Goal: Find specific page/section: Find specific page/section

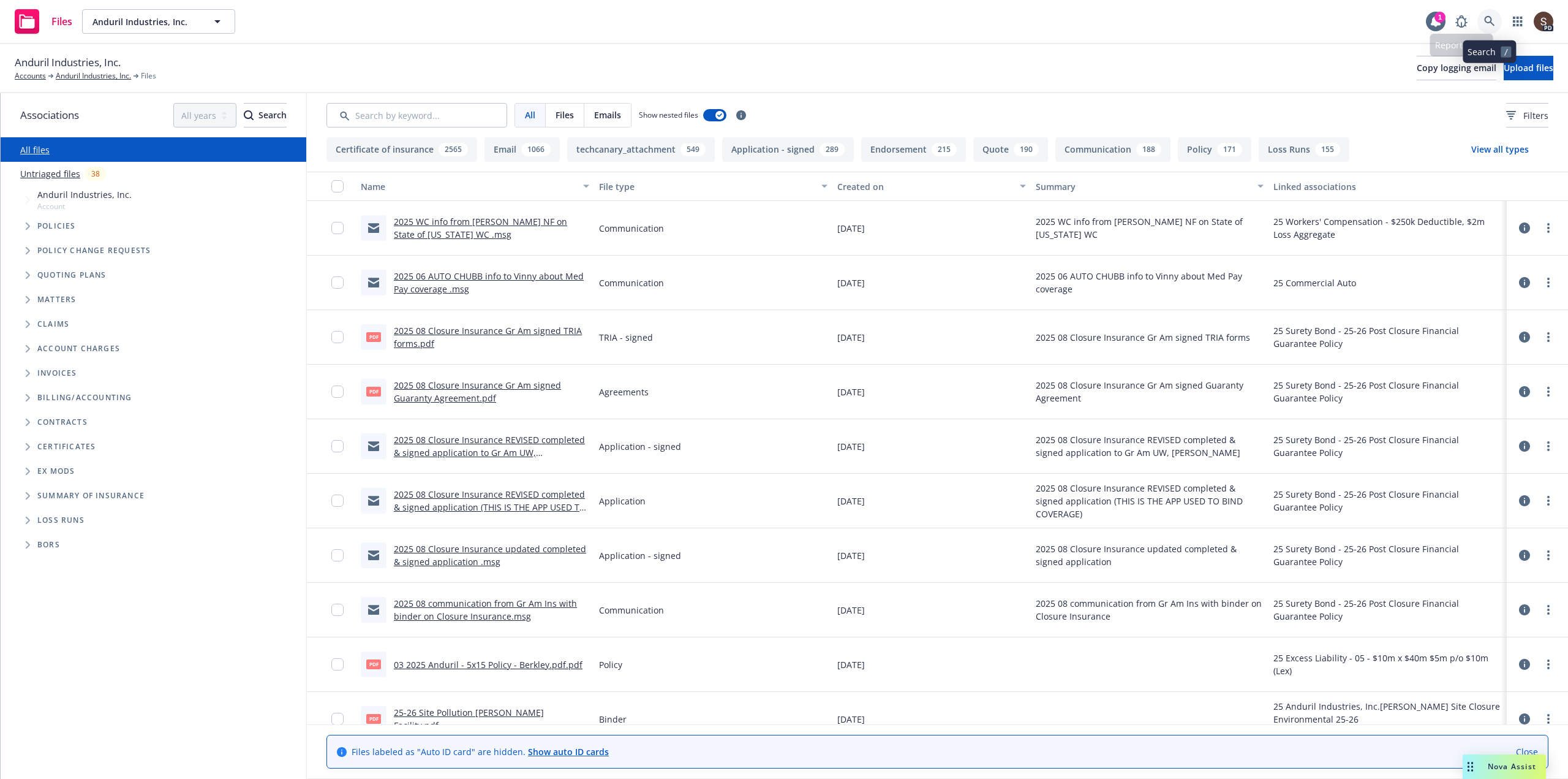
click at [1493, 15] on link at bounding box center [1490, 21] width 25 height 25
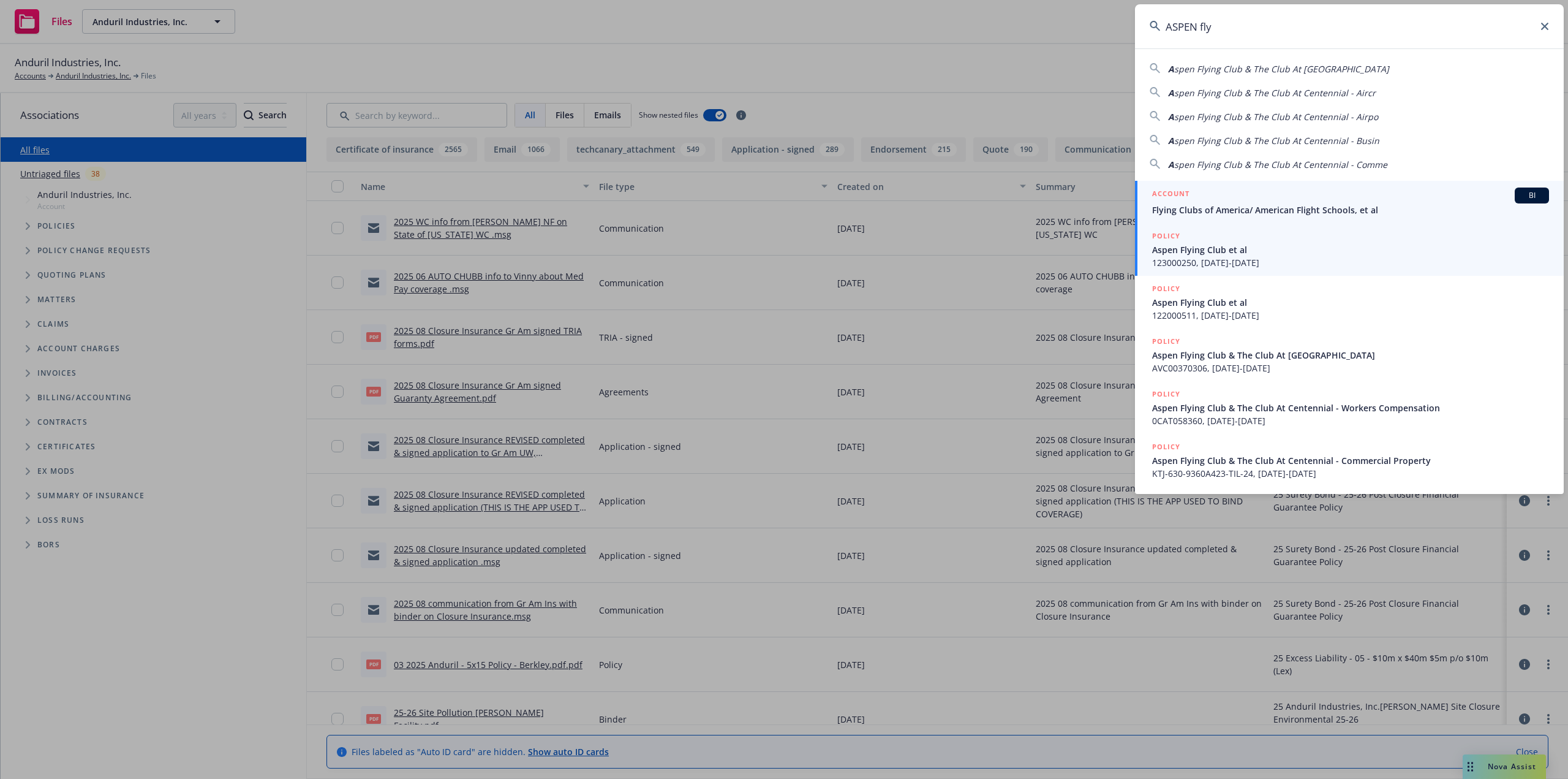
type input "ASPEN fly"
click at [1255, 256] on span "123000250, 07/01/2023-07/01/2024" at bounding box center [1351, 262] width 397 height 13
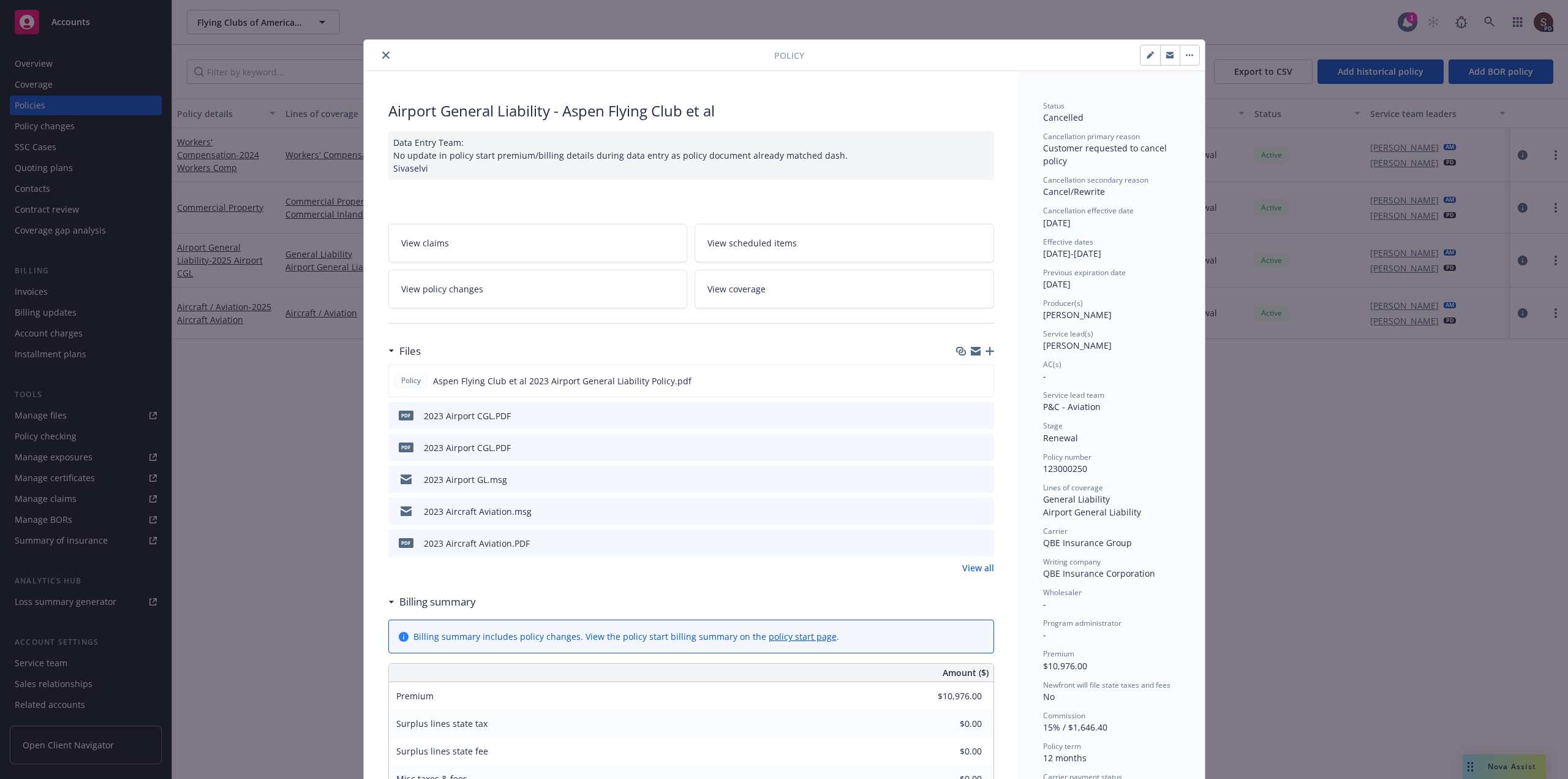
drag, startPoint x: 384, startPoint y: 56, endPoint x: 372, endPoint y: 56, distance: 12.0
click at [383, 56] on icon "close" at bounding box center [386, 55] width 8 height 8
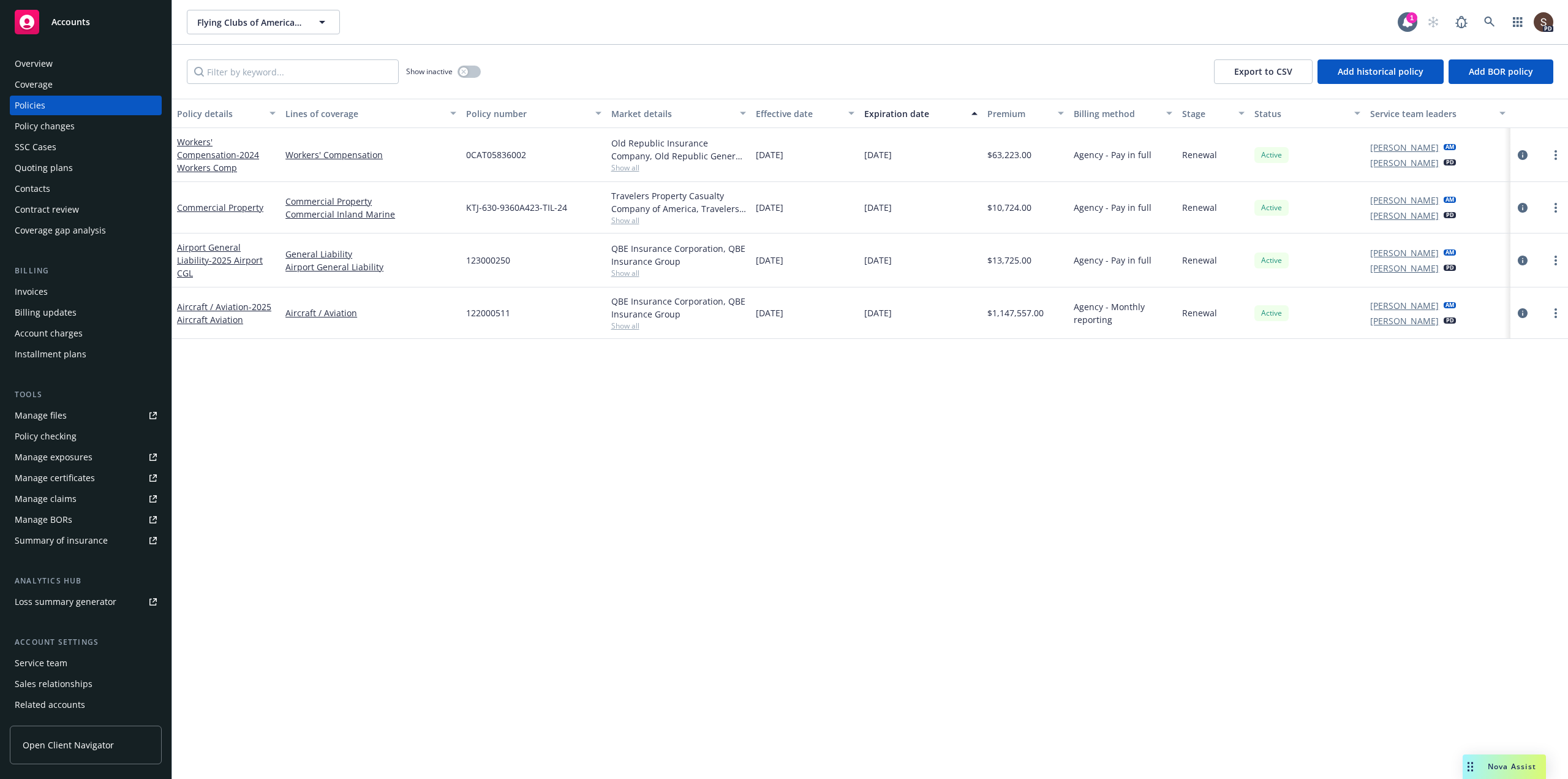
click at [23, 291] on div "Invoices" at bounding box center [31, 292] width 33 height 19
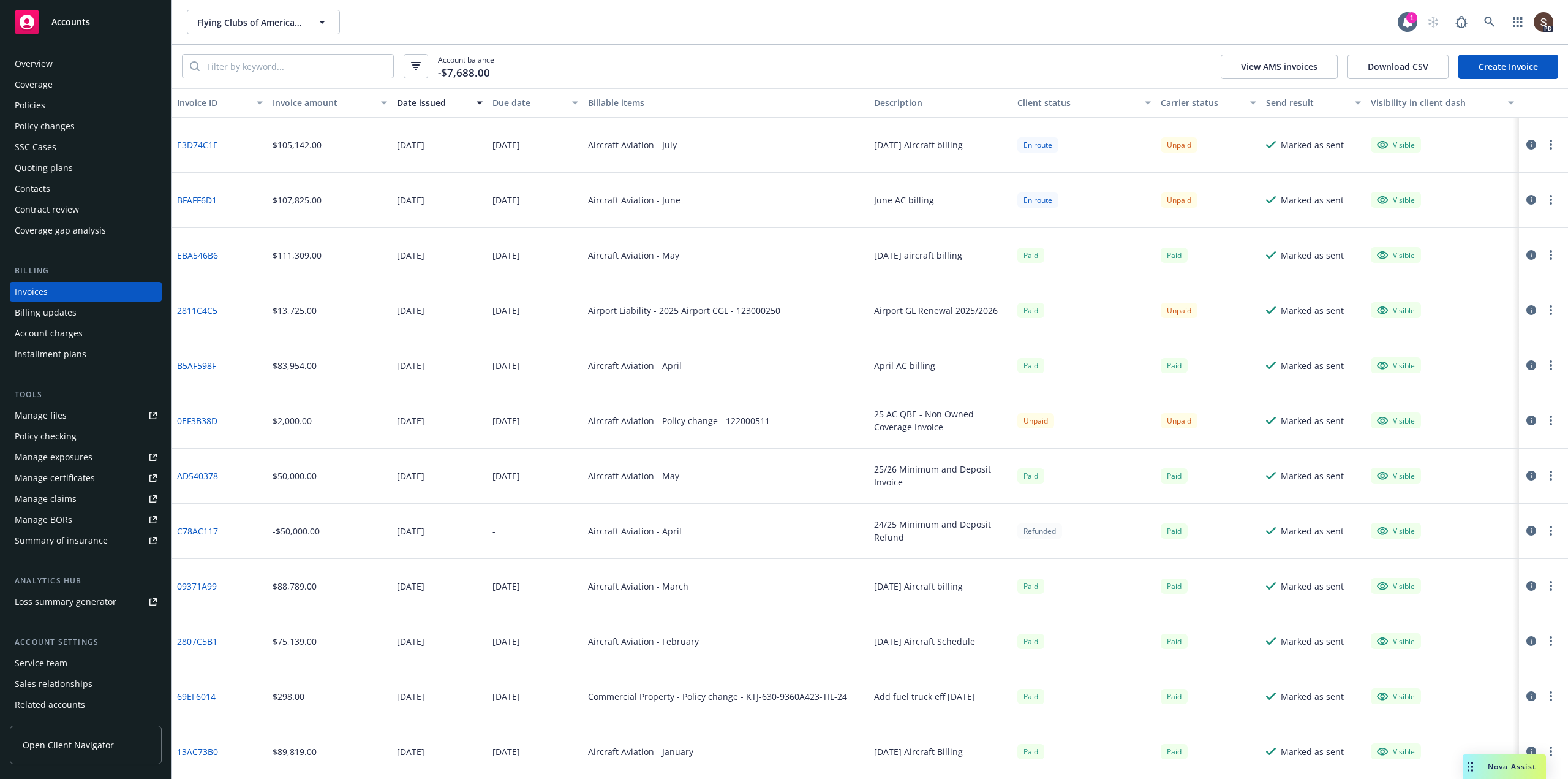
click at [200, 422] on link "0EF3B38D" at bounding box center [197, 420] width 41 height 13
click at [58, 416] on div "Manage files" at bounding box center [41, 415] width 52 height 19
